Goal: Task Accomplishment & Management: Manage account settings

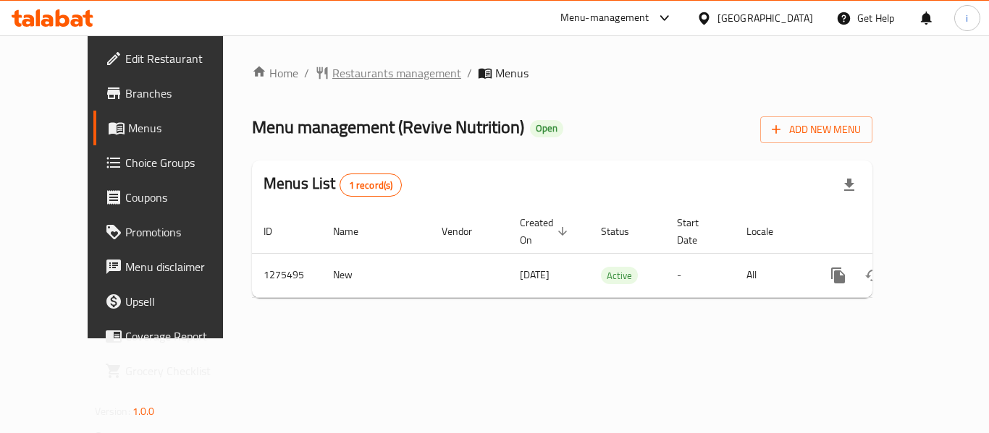
click at [337, 76] on span "Restaurants management" at bounding box center [396, 72] width 129 height 17
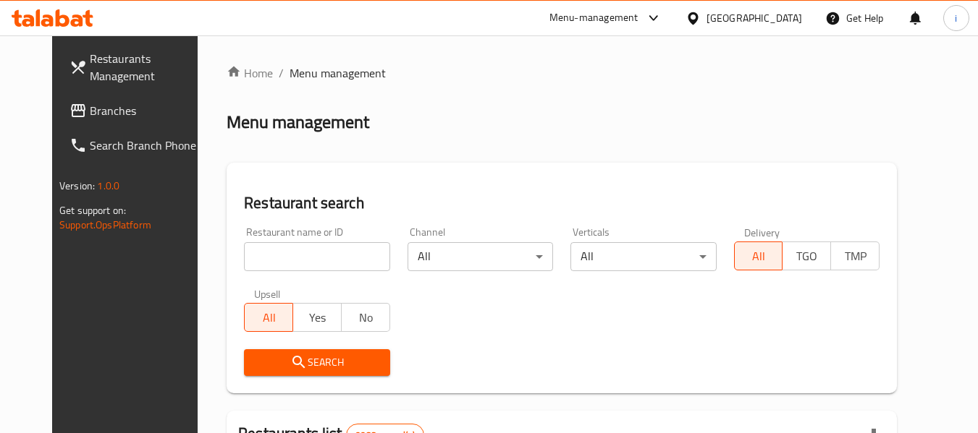
click at [90, 113] on span "Branches" at bounding box center [147, 110] width 114 height 17
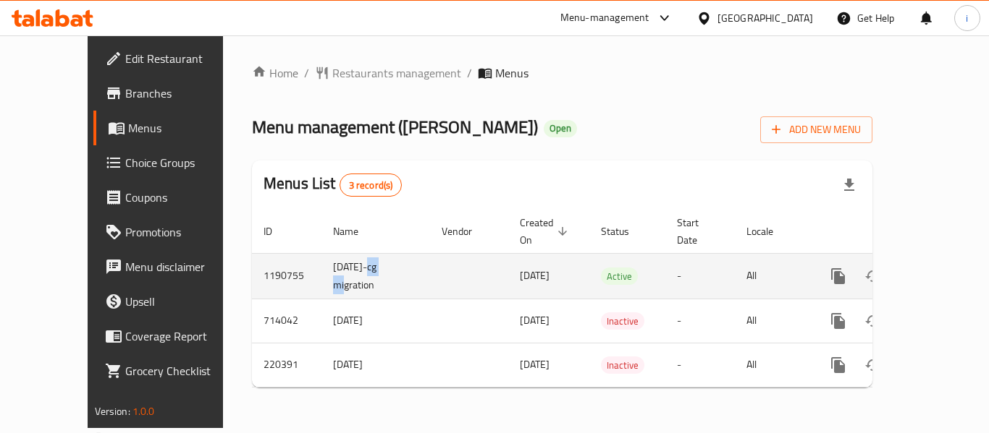
drag, startPoint x: 347, startPoint y: 246, endPoint x: 315, endPoint y: 254, distance: 32.8
click at [321, 254] on td "[DATE]-cg migration" at bounding box center [375, 276] width 109 height 46
click at [338, 264] on td "[DATE]-cg migration" at bounding box center [375, 276] width 109 height 46
drag, startPoint x: 299, startPoint y: 244, endPoint x: 298, endPoint y: 277, distance: 33.3
click at [321, 277] on td "[DATE]-cg migration" at bounding box center [375, 276] width 109 height 46
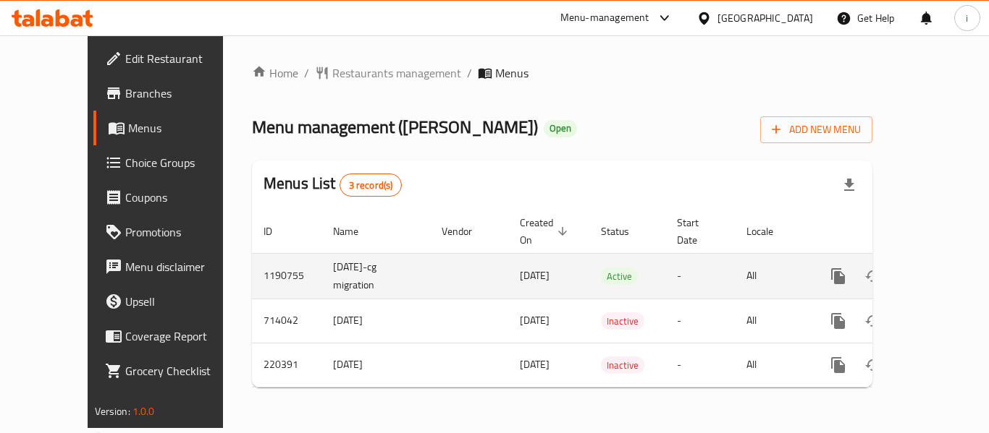
click at [335, 277] on td "[DATE]-cg migration" at bounding box center [375, 276] width 109 height 46
drag, startPoint x: 300, startPoint y: 244, endPoint x: 300, endPoint y: 274, distance: 30.4
click at [321, 274] on td "[DATE]-cg migration" at bounding box center [375, 276] width 109 height 46
click at [321, 281] on td "[DATE]-cg migration" at bounding box center [375, 276] width 109 height 46
drag, startPoint x: 300, startPoint y: 249, endPoint x: 299, endPoint y: 276, distance: 26.8
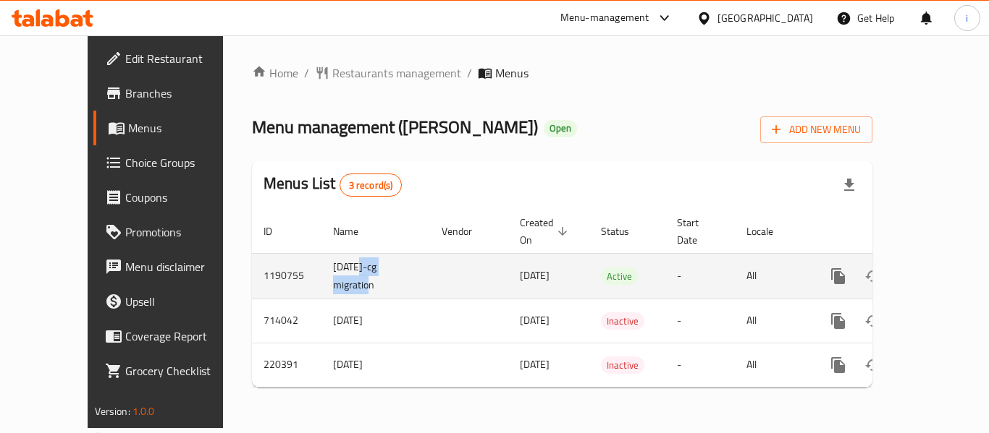
click at [321, 276] on td "[DATE]-cg migration" at bounding box center [375, 276] width 109 height 46
drag, startPoint x: 291, startPoint y: 245, endPoint x: 297, endPoint y: 274, distance: 29.5
click at [321, 274] on td "[DATE]-cg migration" at bounding box center [375, 276] width 109 height 46
click at [321, 275] on td "[DATE]-cg migration" at bounding box center [375, 276] width 109 height 46
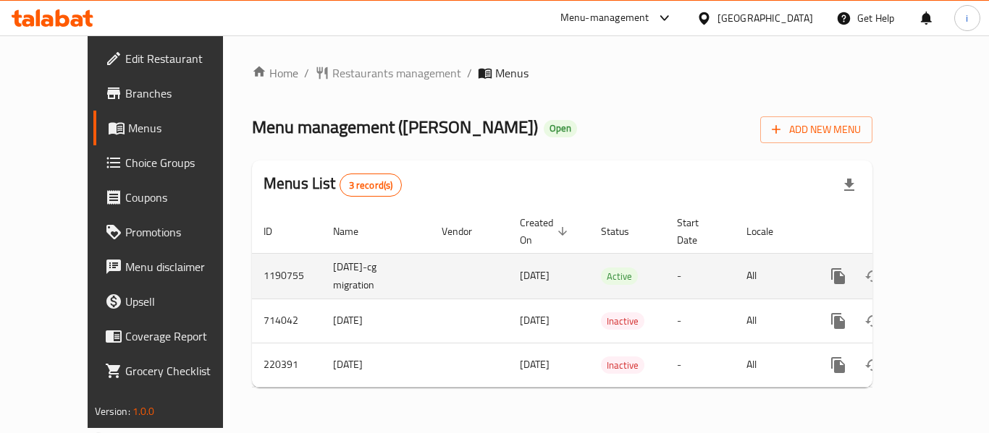
drag, startPoint x: 300, startPoint y: 250, endPoint x: 305, endPoint y: 277, distance: 27.4
click at [321, 276] on td "[DATE]-cg migration" at bounding box center [375, 276] width 109 height 46
click at [321, 279] on td "[DATE]-cg migration" at bounding box center [375, 276] width 109 height 46
drag, startPoint x: 316, startPoint y: 275, endPoint x: 265, endPoint y: 246, distance: 59.0
click at [261, 253] on tr "1190755 [DATE]-cg migration [DATE] Active - All" at bounding box center [611, 276] width 719 height 46
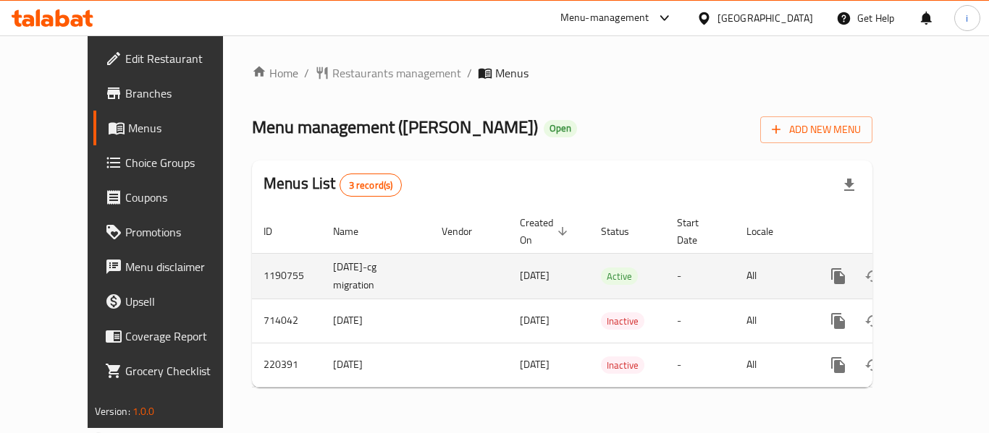
click at [321, 253] on td "[DATE]-cg migration" at bounding box center [375, 276] width 109 height 46
drag, startPoint x: 271, startPoint y: 243, endPoint x: 326, endPoint y: 263, distance: 58.6
click at [326, 263] on td "[DATE]-cg migration" at bounding box center [375, 276] width 109 height 46
drag, startPoint x: 342, startPoint y: 239, endPoint x: 296, endPoint y: 276, distance: 59.2
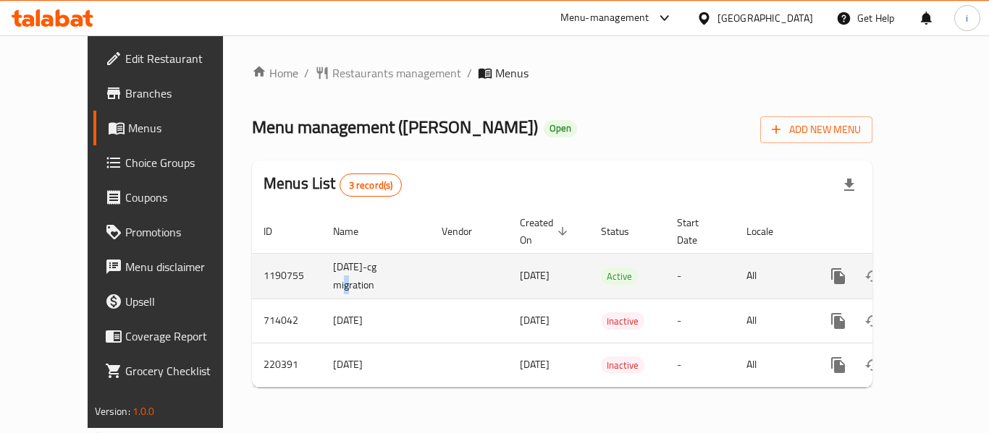
click at [321, 268] on td "[DATE]-cg migration" at bounding box center [375, 276] width 109 height 46
click at [321, 276] on td "[DATE]-cg migration" at bounding box center [375, 276] width 109 height 46
drag, startPoint x: 264, startPoint y: 251, endPoint x: 317, endPoint y: 271, distance: 56.6
click at [321, 271] on td "[DATE]-cg migration" at bounding box center [375, 276] width 109 height 46
click at [331, 280] on td "[DATE]-cg migration" at bounding box center [375, 276] width 109 height 46
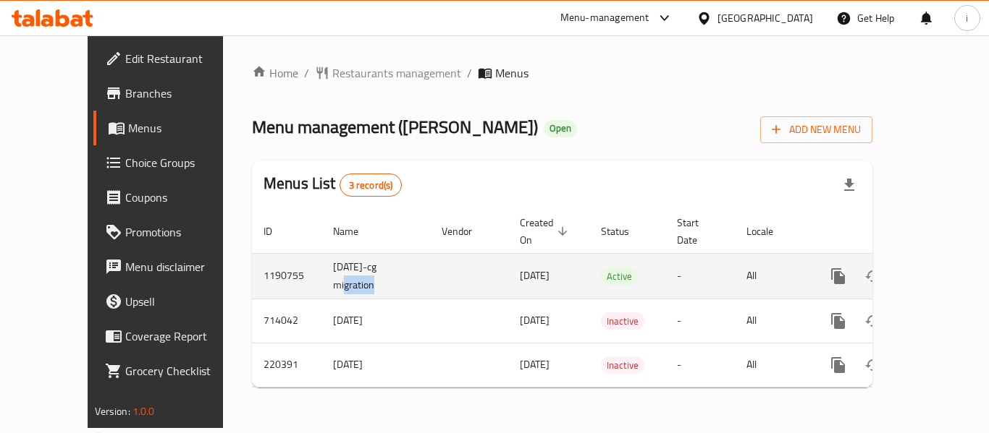
drag, startPoint x: 343, startPoint y: 248, endPoint x: 303, endPoint y: 273, distance: 46.8
click at [321, 273] on td "[DATE]-cg migration" at bounding box center [375, 276] width 109 height 46
click at [261, 255] on td "1190755" at bounding box center [286, 276] width 69 height 46
drag, startPoint x: 275, startPoint y: 242, endPoint x: 334, endPoint y: 273, distance: 66.7
click at [334, 273] on td "[DATE]-cg migration" at bounding box center [375, 276] width 109 height 46
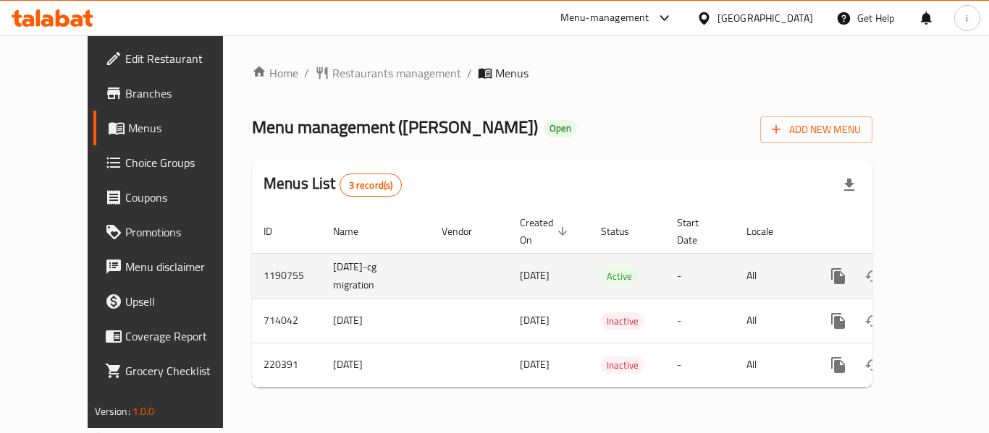
click at [334, 273] on td "[DATE]-cg migration" at bounding box center [375, 276] width 109 height 46
drag, startPoint x: 341, startPoint y: 248, endPoint x: 274, endPoint y: 264, distance: 69.2
click at [321, 264] on td "[DATE]-cg migration" at bounding box center [375, 276] width 109 height 46
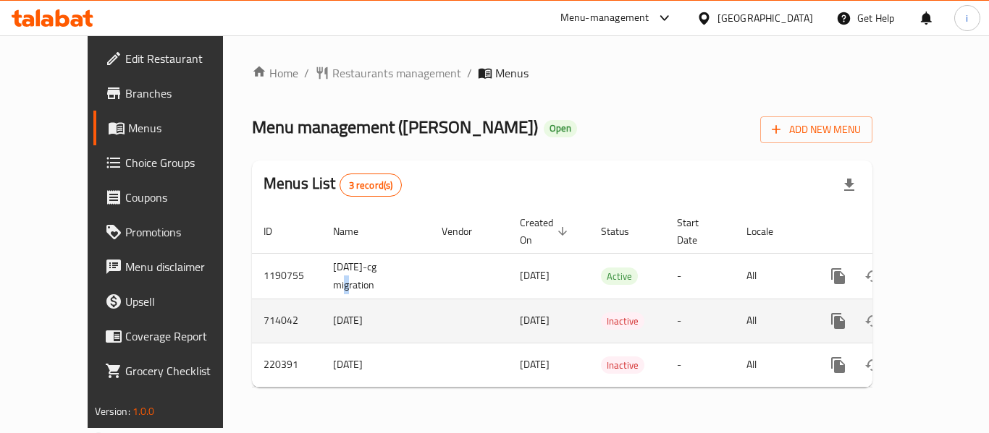
drag, startPoint x: 265, startPoint y: 250, endPoint x: 333, endPoint y: 283, distance: 75.4
click at [333, 283] on tbody "1190755 [DATE]-cg migration [DATE] Active - All 714042 [DATE] [DATE] Inactive -…" at bounding box center [611, 320] width 719 height 134
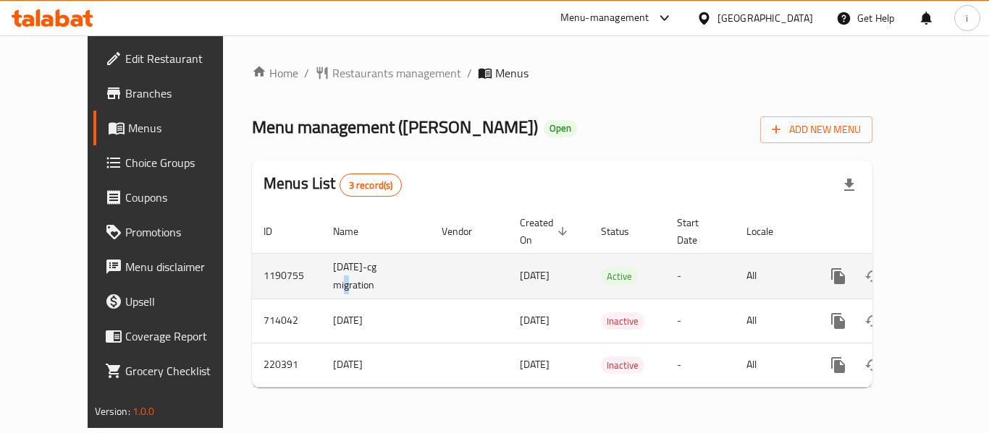
click at [339, 261] on td "[DATE]-cg migration" at bounding box center [375, 276] width 109 height 46
drag, startPoint x: 266, startPoint y: 241, endPoint x: 339, endPoint y: 276, distance: 81.6
click at [339, 276] on td "[DATE]-cg migration" at bounding box center [375, 276] width 109 height 46
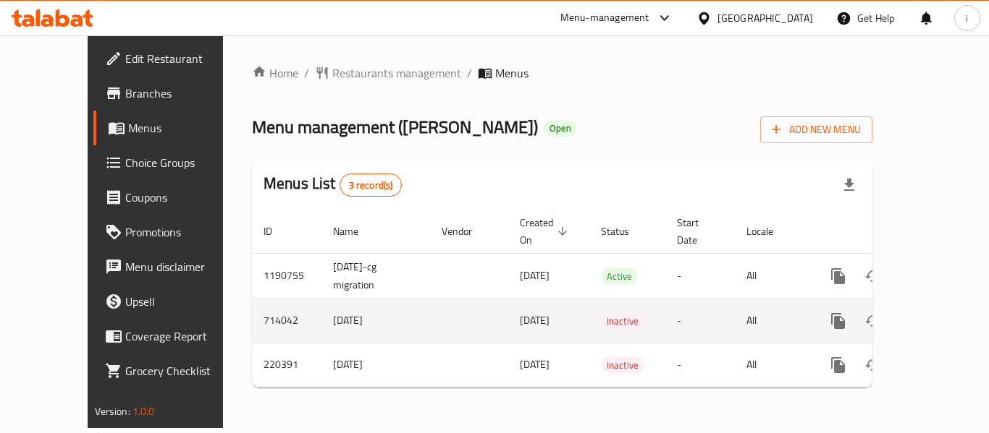
click at [520, 311] on span "[DATE]" at bounding box center [535, 320] width 30 height 19
